Goal: Task Accomplishment & Management: Use online tool/utility

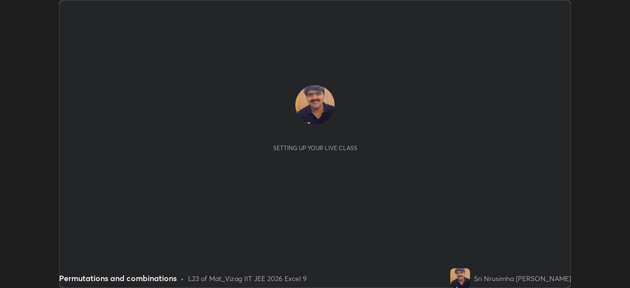
scroll to position [288, 629]
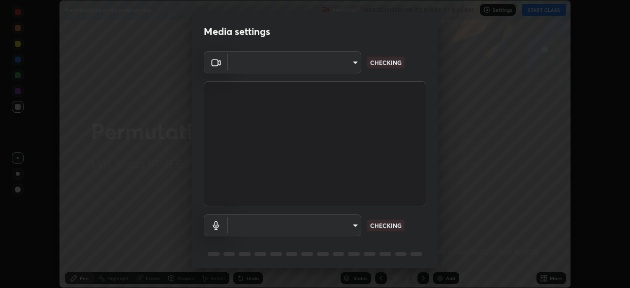
click at [546, 270] on div "Media settings ​ CHECKING ​ CHECKING 1 / 5 Next" at bounding box center [315, 144] width 630 height 288
type input "0e2f1805e12930c49d18400bd61b7200eb2b8cda94a454d6733a2ad48d5fb0ad"
type input "default"
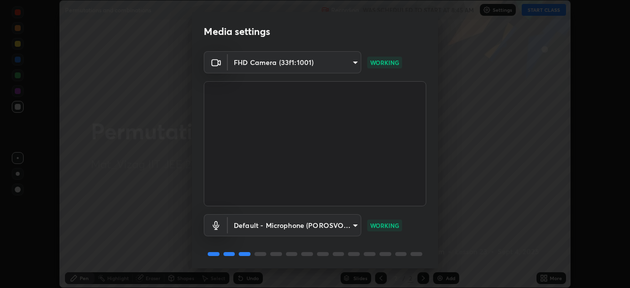
scroll to position [35, 0]
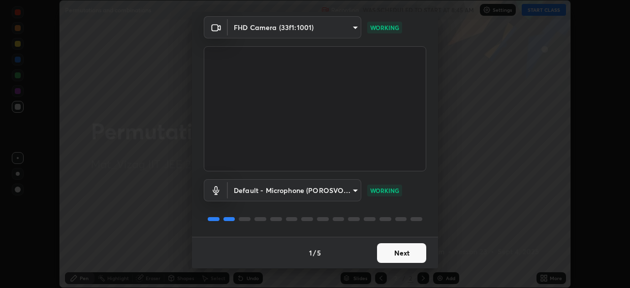
click at [402, 249] on button "Next" at bounding box center [401, 253] width 49 height 20
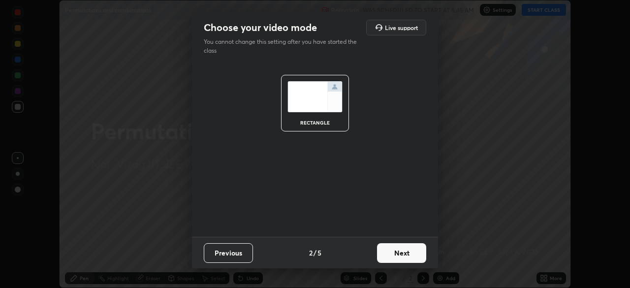
scroll to position [0, 0]
click at [399, 252] on button "Next" at bounding box center [401, 253] width 49 height 20
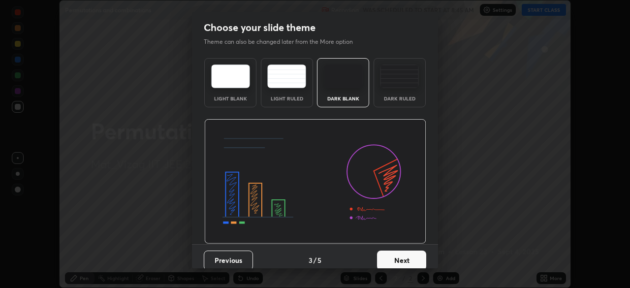
click at [395, 255] on button "Next" at bounding box center [401, 260] width 49 height 20
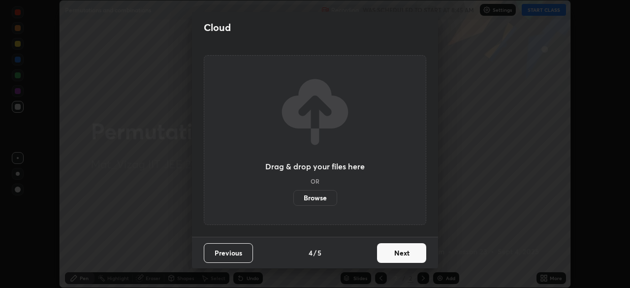
click at [399, 255] on button "Next" at bounding box center [401, 253] width 49 height 20
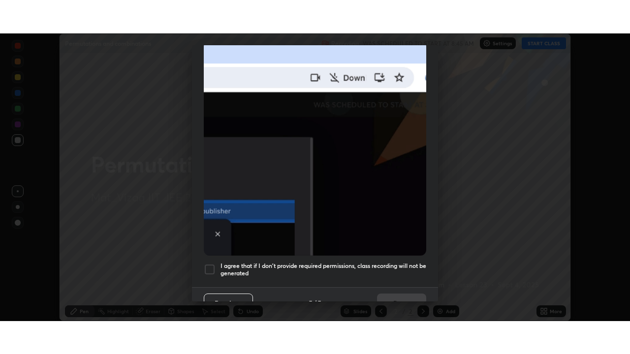
scroll to position [236, 0]
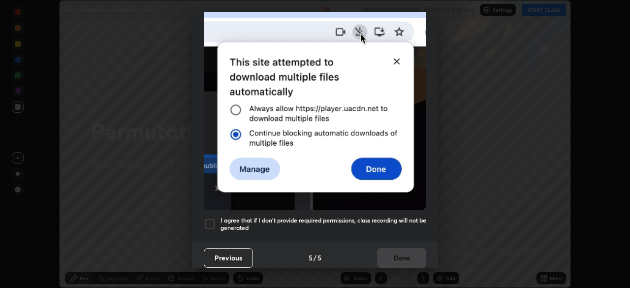
click at [211, 224] on div at bounding box center [210, 224] width 12 height 12
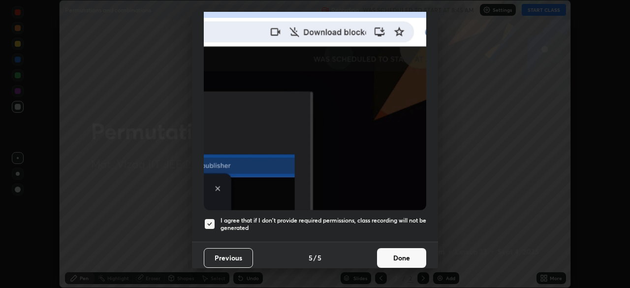
click at [389, 249] on button "Done" at bounding box center [401, 258] width 49 height 20
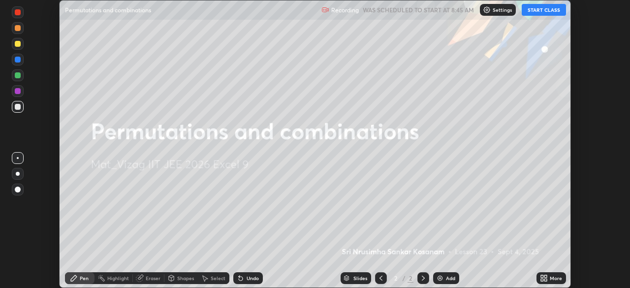
click at [546, 276] on icon at bounding box center [545, 276] width 2 height 2
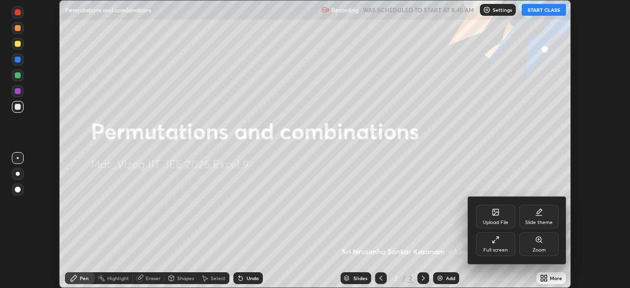
click at [499, 247] on div "Full screen" at bounding box center [495, 249] width 25 height 5
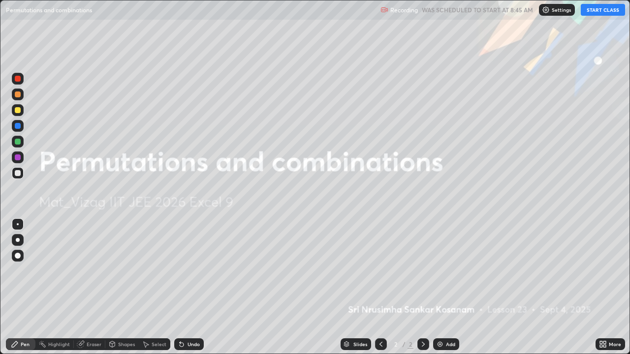
scroll to position [354, 630]
click at [450, 287] on div "Add" at bounding box center [450, 344] width 9 height 5
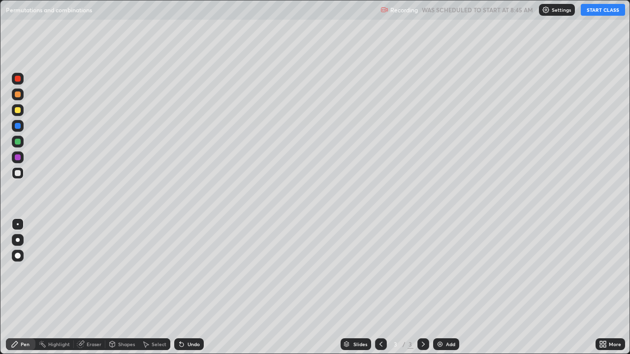
click at [604, 11] on button "START CLASS" at bounding box center [603, 10] width 44 height 12
click at [185, 287] on div "Undo" at bounding box center [189, 344] width 30 height 12
click at [184, 287] on div "Undo" at bounding box center [189, 344] width 30 height 12
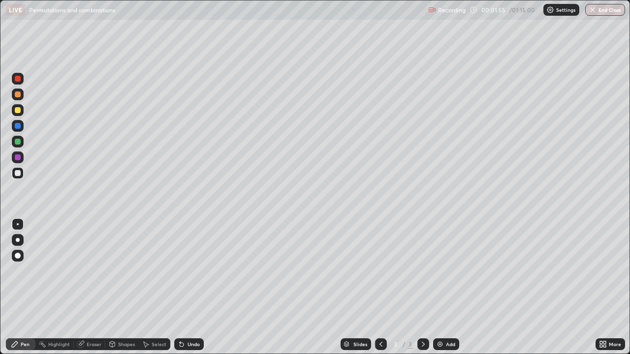
click at [185, 287] on div "Undo" at bounding box center [189, 344] width 30 height 12
click at [196, 287] on div "Undo" at bounding box center [189, 344] width 30 height 12
click at [193, 287] on div "Undo" at bounding box center [193, 344] width 12 height 5
click at [191, 287] on div "Undo" at bounding box center [193, 344] width 12 height 5
click at [191, 287] on div "Undo" at bounding box center [189, 344] width 30 height 12
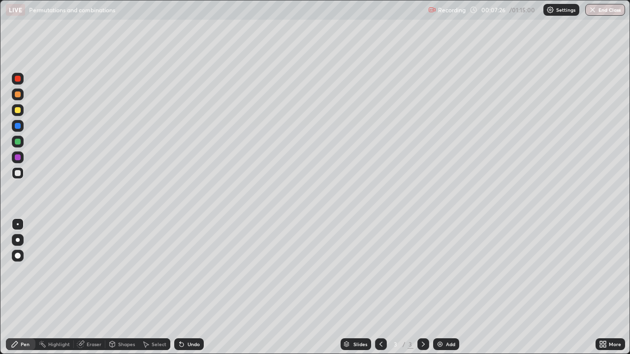
click at [446, 287] on div "Add" at bounding box center [450, 344] width 9 height 5
click at [454, 287] on div "Add" at bounding box center [446, 344] width 26 height 12
click at [439, 287] on img at bounding box center [440, 344] width 8 height 8
click at [441, 287] on img at bounding box center [440, 344] width 8 height 8
click at [381, 287] on icon at bounding box center [381, 344] width 8 height 8
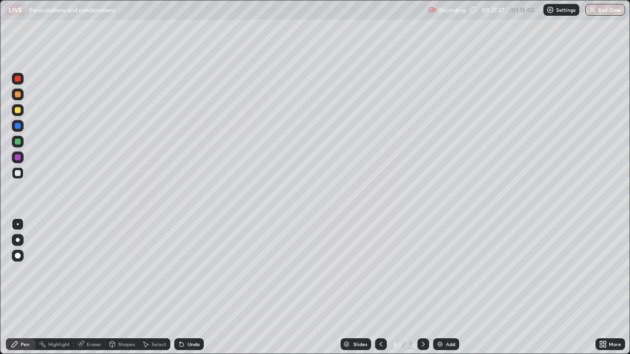
click at [422, 287] on icon at bounding box center [423, 344] width 8 height 8
click at [187, 287] on div "Undo" at bounding box center [189, 344] width 30 height 12
click at [188, 287] on div "Undo" at bounding box center [189, 344] width 30 height 12
click at [190, 287] on div "Undo" at bounding box center [193, 344] width 12 height 5
click at [193, 287] on div "Undo" at bounding box center [193, 344] width 12 height 5
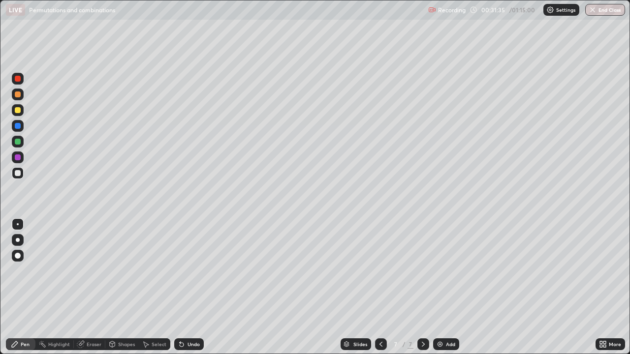
click at [194, 287] on div "Undo" at bounding box center [193, 344] width 12 height 5
click at [440, 287] on img at bounding box center [440, 344] width 8 height 8
click at [194, 287] on div "Undo" at bounding box center [189, 344] width 30 height 12
click at [191, 287] on div "Undo" at bounding box center [193, 344] width 12 height 5
click at [190, 287] on div "Undo" at bounding box center [189, 344] width 30 height 12
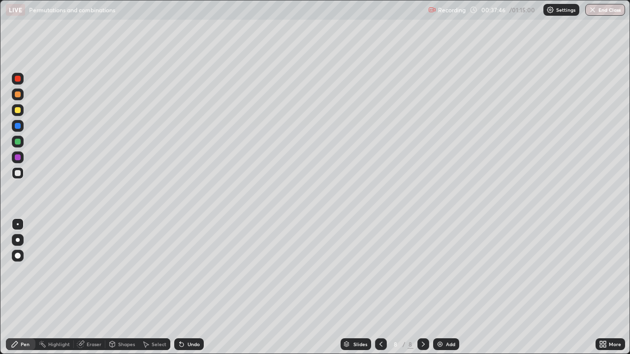
click at [189, 287] on div "Undo" at bounding box center [193, 344] width 12 height 5
click at [444, 287] on div "Add" at bounding box center [446, 344] width 26 height 12
click at [380, 287] on icon at bounding box center [381, 344] width 8 height 8
click at [189, 287] on div "Undo" at bounding box center [193, 344] width 12 height 5
click at [422, 287] on icon at bounding box center [423, 344] width 8 height 8
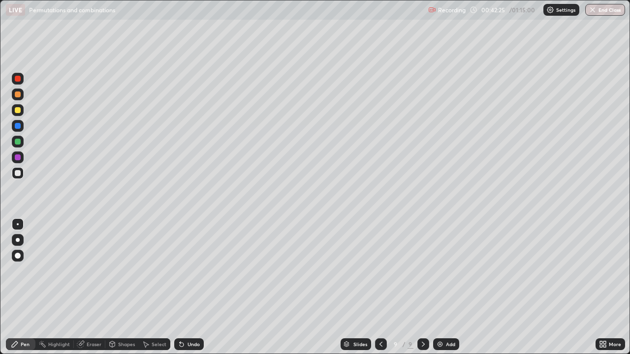
click at [379, 287] on icon at bounding box center [381, 344] width 8 height 8
click at [422, 287] on icon at bounding box center [423, 344] width 8 height 8
click at [380, 287] on icon at bounding box center [380, 344] width 3 height 5
click at [423, 287] on icon at bounding box center [423, 344] width 8 height 8
click at [380, 287] on icon at bounding box center [381, 344] width 8 height 8
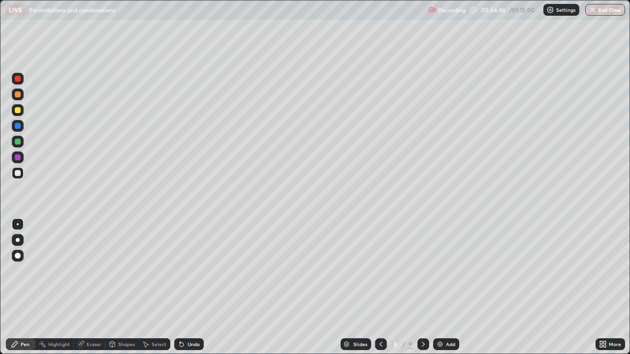
click at [89, 287] on div "Eraser" at bounding box center [94, 344] width 15 height 5
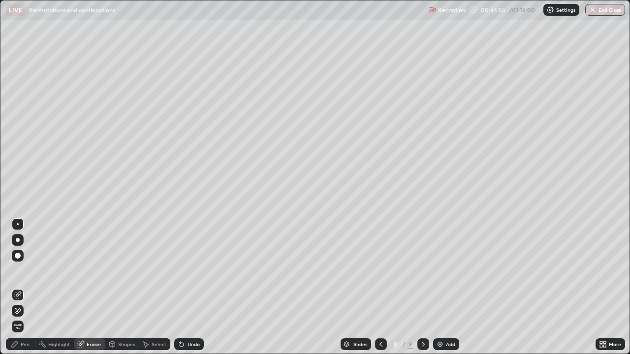
click at [16, 287] on icon at bounding box center [15, 308] width 1 height 1
click at [23, 287] on div "Pen" at bounding box center [21, 344] width 30 height 12
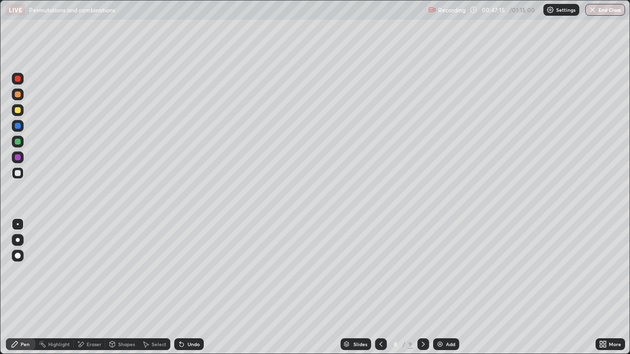
click at [422, 287] on icon at bounding box center [423, 344] width 8 height 8
click at [87, 287] on div "Eraser" at bounding box center [94, 344] width 15 height 5
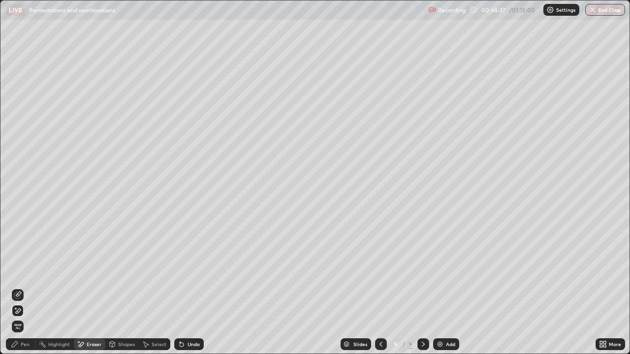
click at [16, 287] on icon at bounding box center [15, 308] width 1 height 1
click at [28, 287] on div "Pen" at bounding box center [25, 344] width 9 height 5
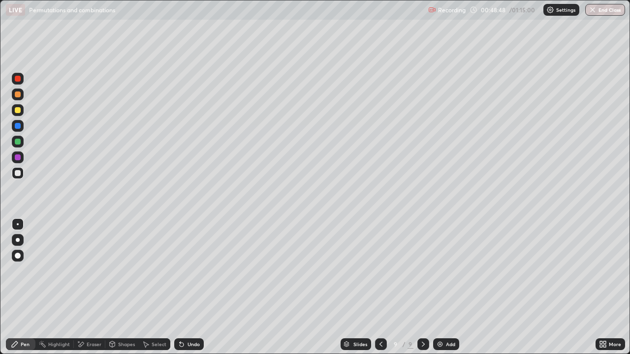
click at [380, 287] on icon at bounding box center [381, 344] width 8 height 8
click at [189, 287] on div "Undo" at bounding box center [193, 344] width 12 height 5
click at [422, 287] on icon at bounding box center [423, 344] width 8 height 8
click at [91, 287] on div "Eraser" at bounding box center [94, 344] width 15 height 5
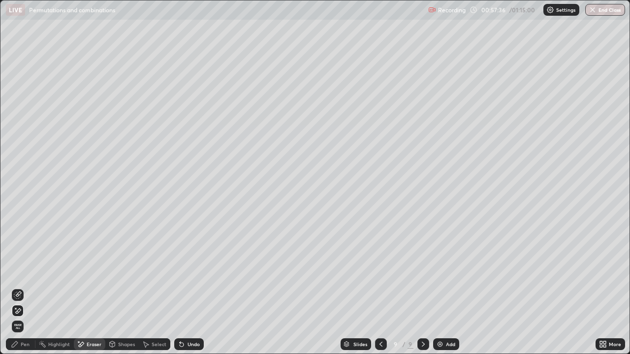
click at [22, 287] on div at bounding box center [18, 311] width 12 height 12
click at [26, 287] on div "Pen" at bounding box center [25, 344] width 9 height 5
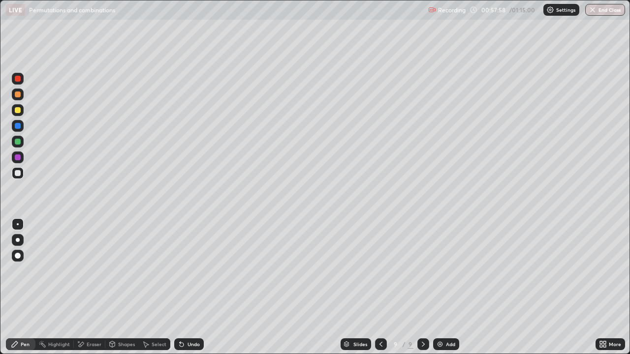
click at [380, 287] on icon at bounding box center [381, 344] width 8 height 8
click at [422, 287] on icon at bounding box center [423, 344] width 8 height 8
click at [423, 287] on icon at bounding box center [423, 344] width 8 height 8
click at [381, 287] on icon at bounding box center [381, 344] width 8 height 8
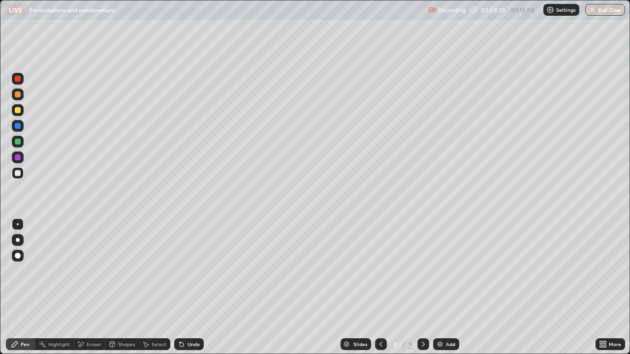
click at [87, 287] on div "Eraser" at bounding box center [94, 344] width 15 height 5
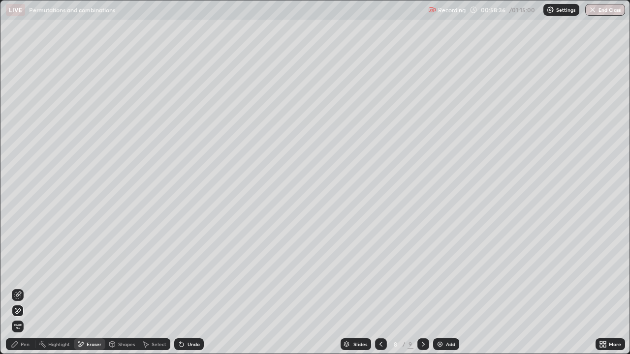
click at [17, 287] on icon at bounding box center [18, 310] width 5 height 5
click at [27, 287] on div "Pen" at bounding box center [25, 344] width 9 height 5
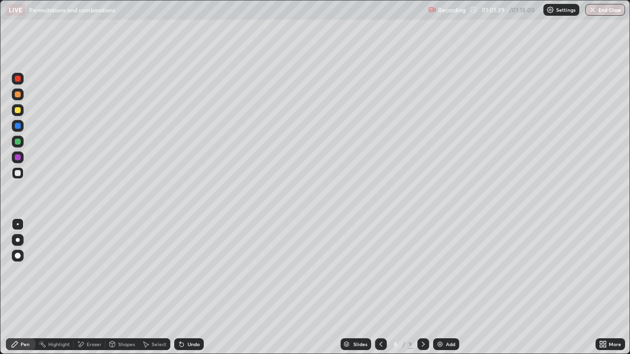
click at [443, 287] on div "Add" at bounding box center [446, 344] width 26 height 12
click at [187, 287] on div "Undo" at bounding box center [193, 344] width 12 height 5
click at [381, 287] on icon at bounding box center [380, 344] width 3 height 5
click at [422, 287] on icon at bounding box center [423, 344] width 8 height 8
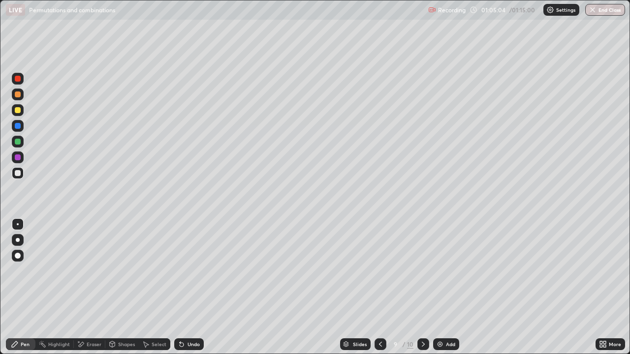
click at [421, 287] on icon at bounding box center [423, 344] width 8 height 8
click at [379, 287] on icon at bounding box center [380, 344] width 8 height 8
click at [444, 287] on div "Add" at bounding box center [446, 344] width 26 height 12
click at [381, 287] on icon at bounding box center [381, 344] width 8 height 8
click at [423, 287] on icon at bounding box center [423, 344] width 8 height 8
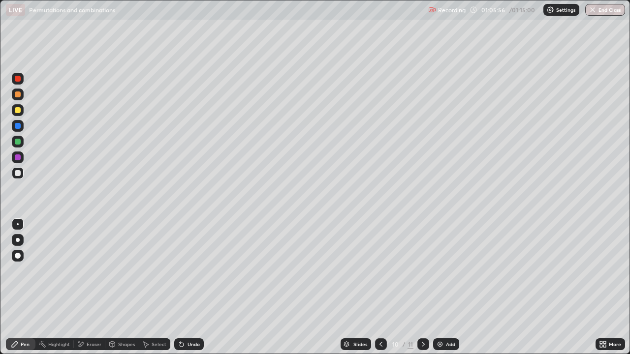
click at [423, 287] on icon at bounding box center [423, 344] width 8 height 8
click at [380, 287] on icon at bounding box center [381, 344] width 8 height 8
click at [537, 287] on div "Slides 10 / 11 Add" at bounding box center [400, 345] width 392 height 20
click at [617, 11] on button "End Class" at bounding box center [605, 10] width 39 height 12
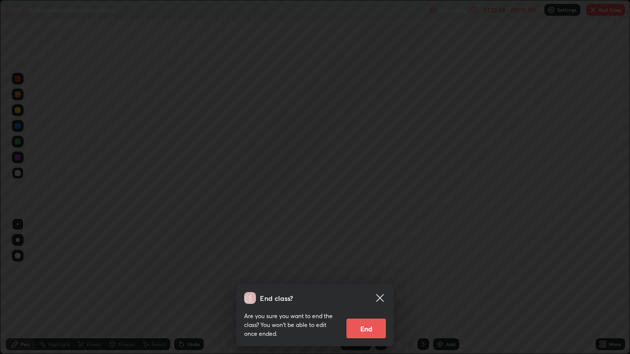
click at [361, 287] on button "End" at bounding box center [365, 329] width 39 height 20
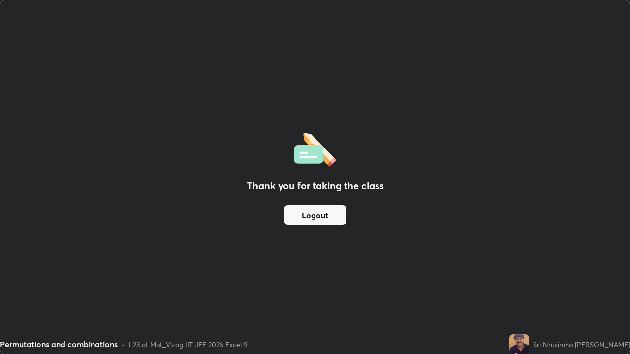
click at [39, 269] on div "Thank you for taking the class Logout" at bounding box center [314, 176] width 629 height 353
click at [304, 214] on button "Logout" at bounding box center [315, 215] width 62 height 20
